Goal: Complete application form

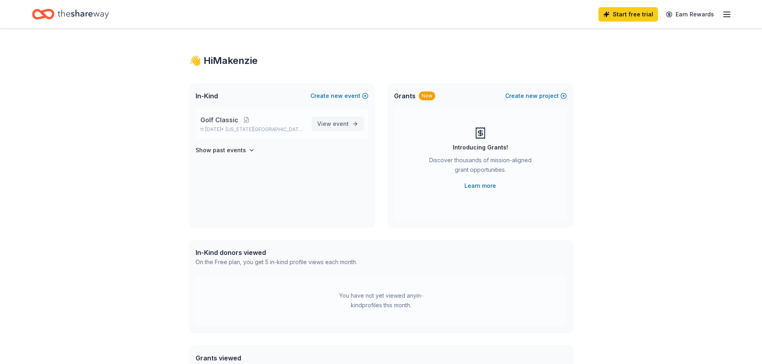
click at [346, 122] on span "event" at bounding box center [341, 123] width 16 height 7
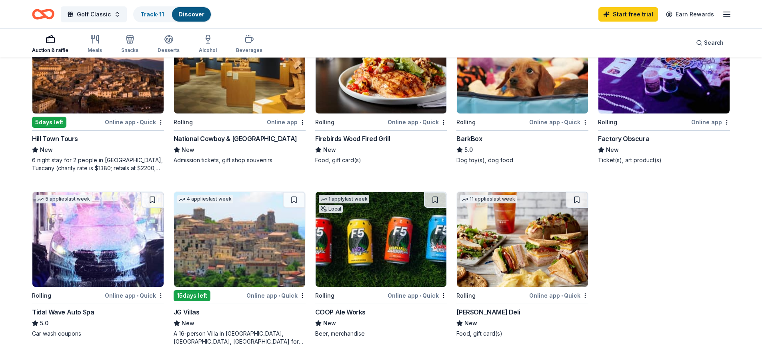
scroll to position [560, 0]
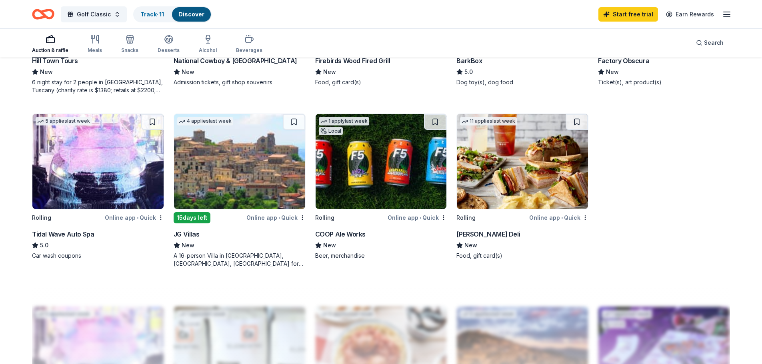
click at [372, 166] on img at bounding box center [381, 161] width 131 height 95
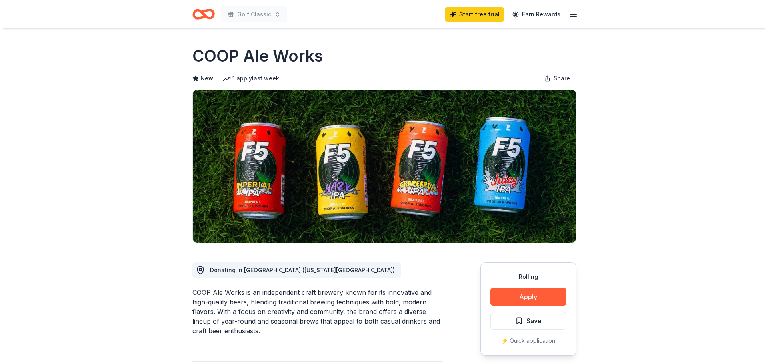
scroll to position [80, 0]
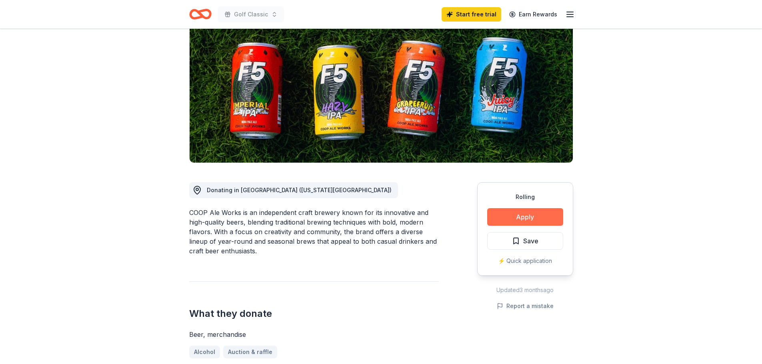
click at [526, 216] on button "Apply" at bounding box center [525, 217] width 76 height 18
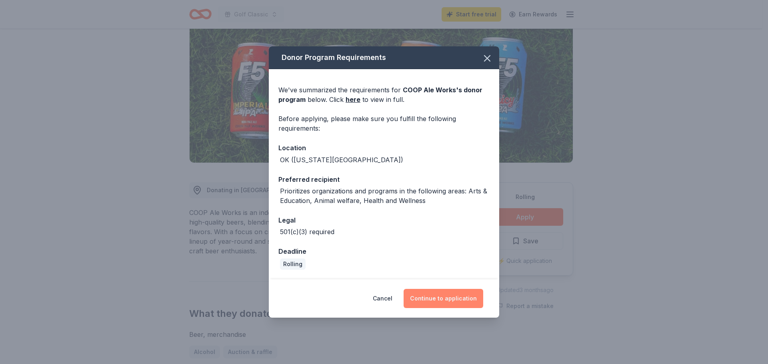
click at [432, 295] on button "Continue to application" at bounding box center [444, 298] width 80 height 19
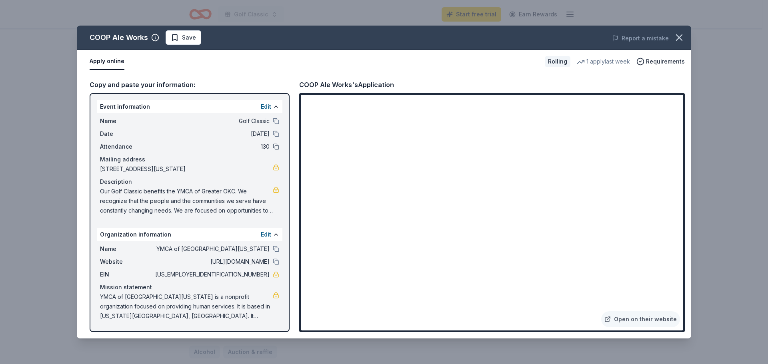
click at [276, 146] on button at bounding box center [276, 147] width 6 height 6
